Goal: Task Accomplishment & Management: Manage account settings

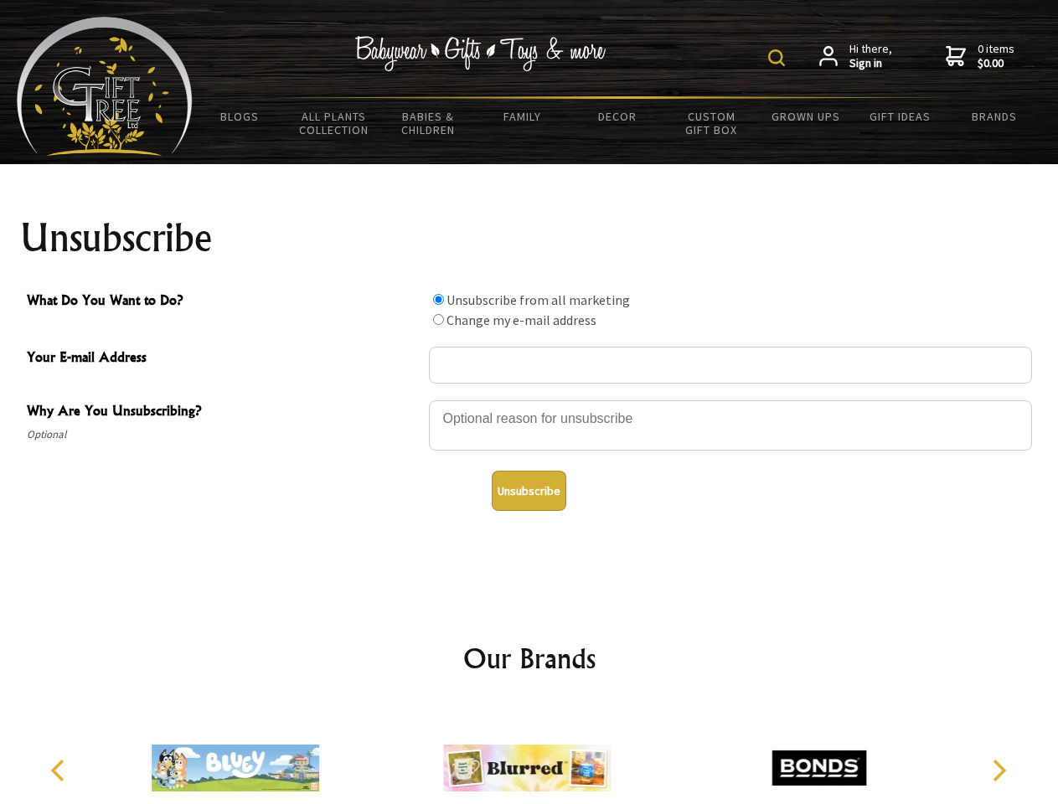
click at [779, 58] on img at bounding box center [776, 57] width 17 height 17
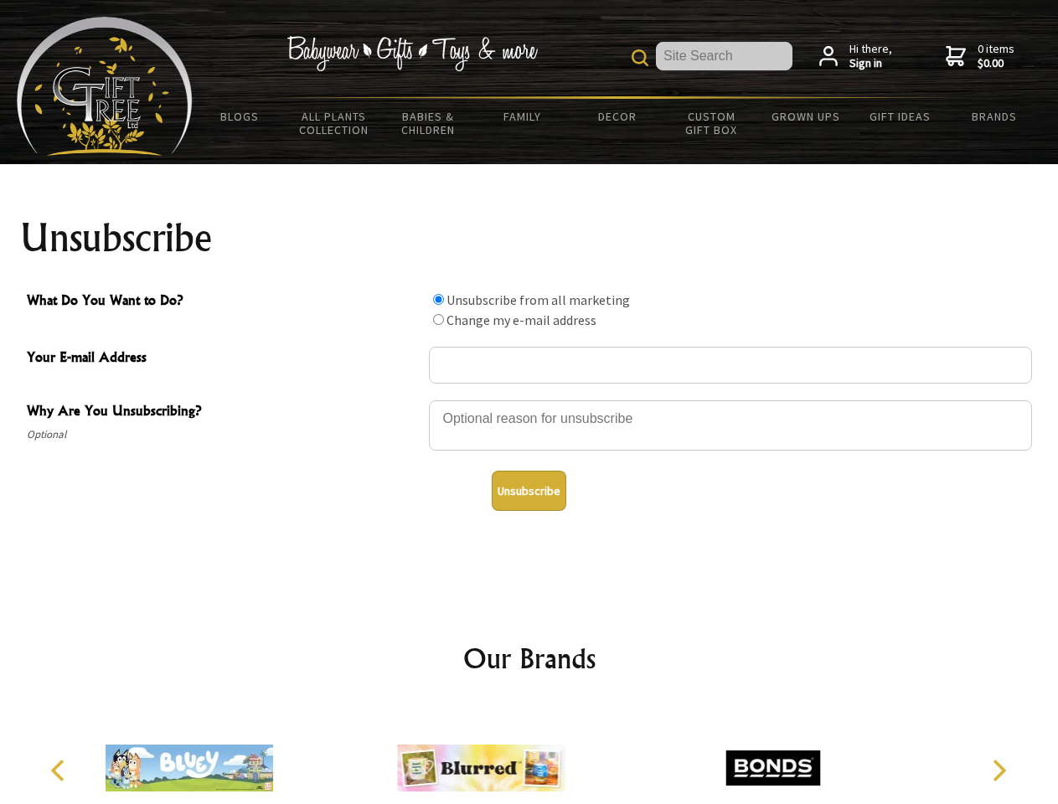
click at [529, 399] on div at bounding box center [730, 428] width 603 height 59
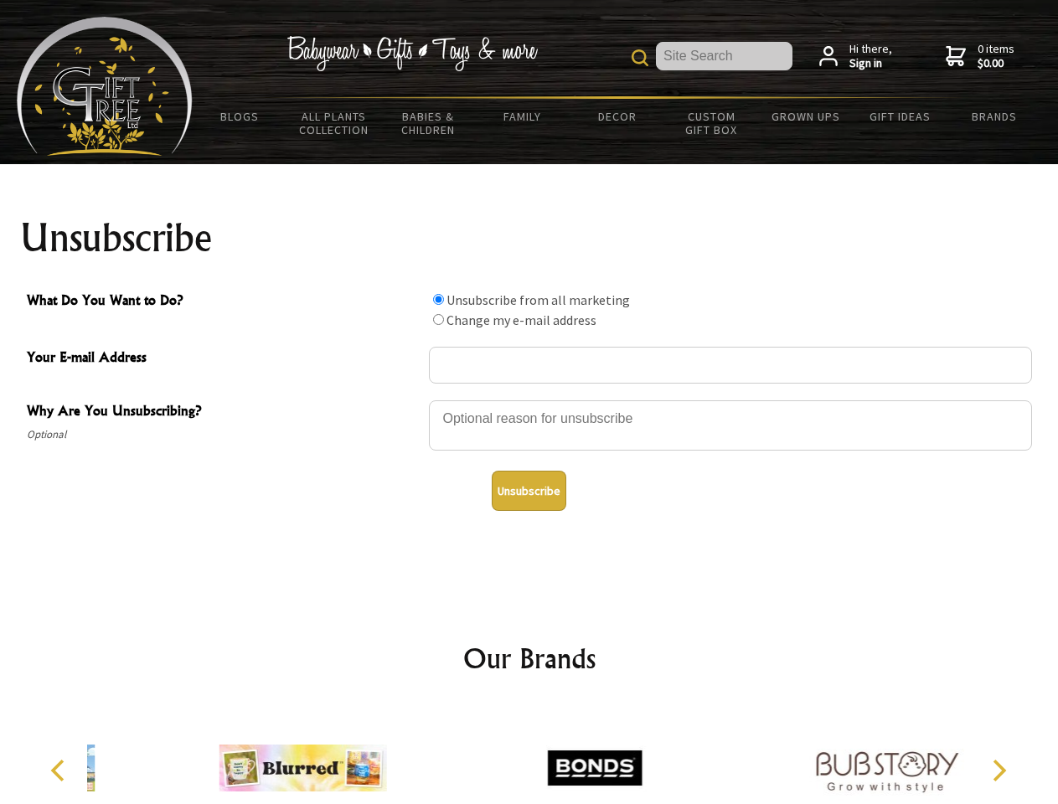
click at [438, 299] on input "What Do You Want to Do?" at bounding box center [438, 299] width 11 height 11
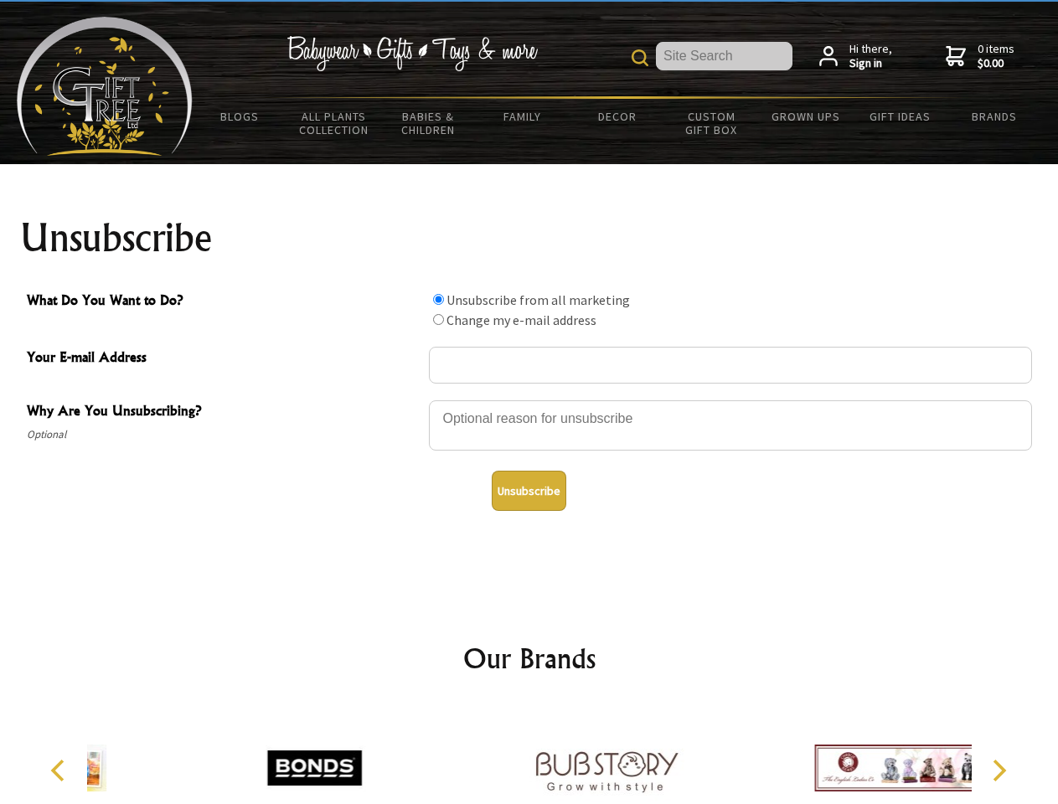
click at [438, 319] on input "What Do You Want to Do?" at bounding box center [438, 319] width 11 height 11
radio input "true"
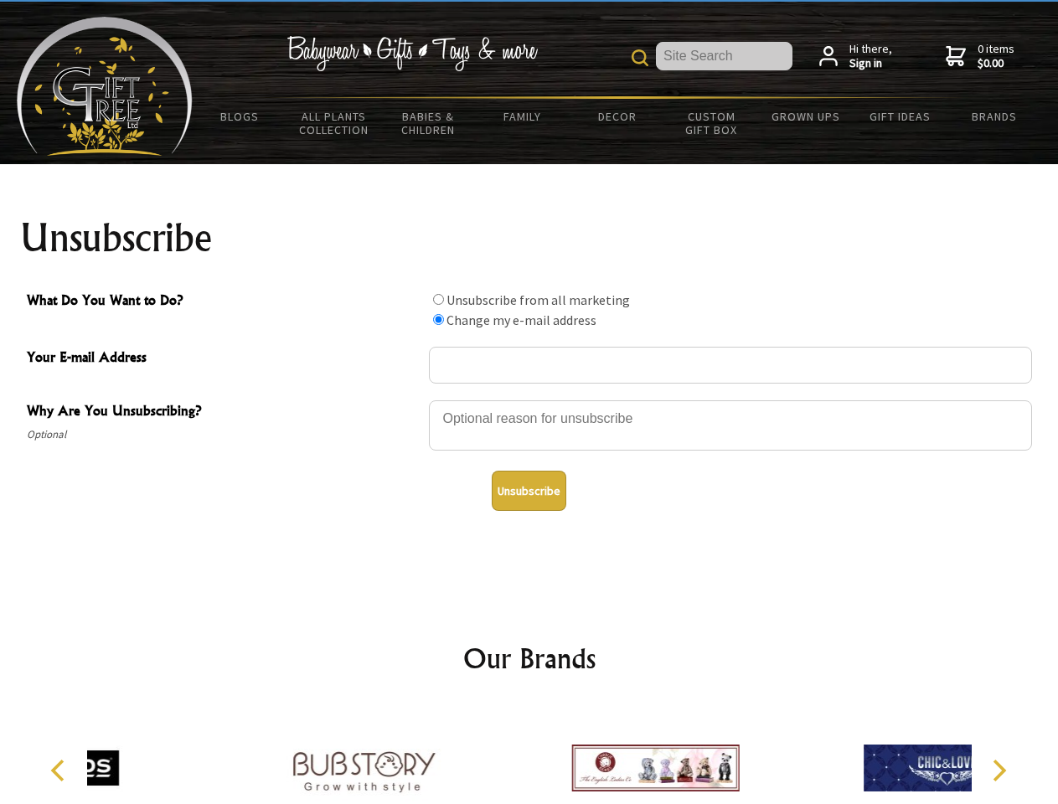
click at [528, 491] on button "Unsubscribe" at bounding box center [529, 491] width 75 height 40
click at [60, 770] on icon "Previous" at bounding box center [60, 770] width 22 height 22
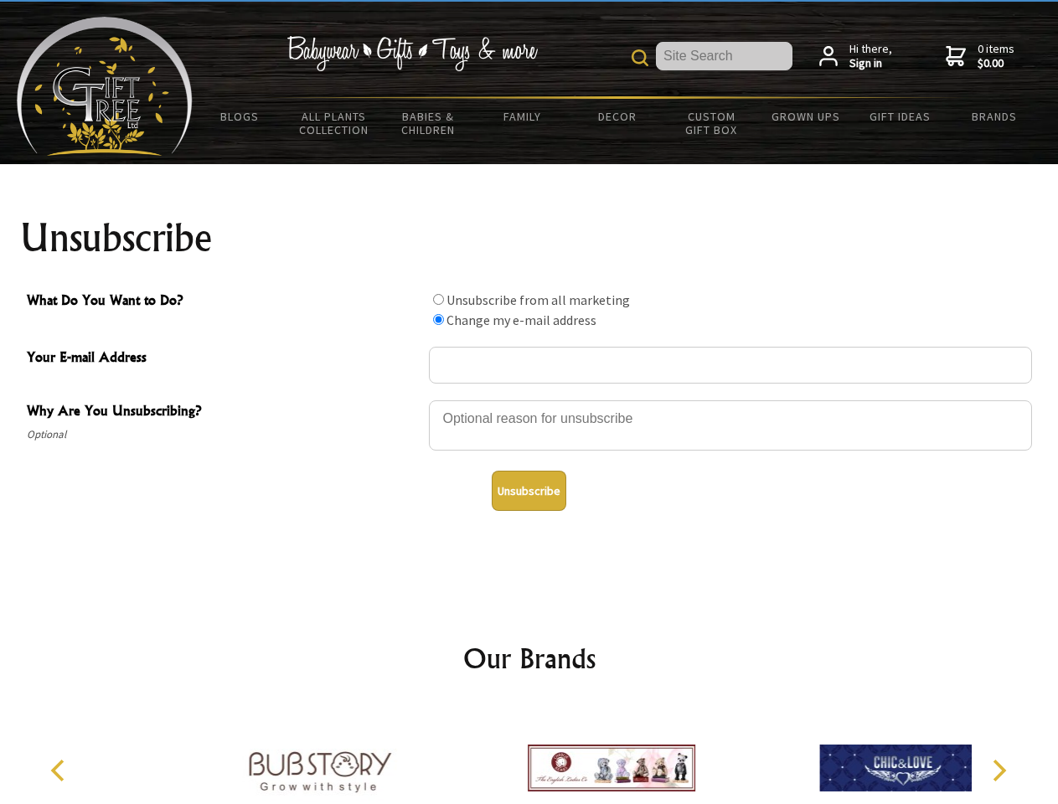
click at [998, 770] on icon "Next" at bounding box center [997, 770] width 22 height 22
